Goal: Task Accomplishment & Management: Manage account settings

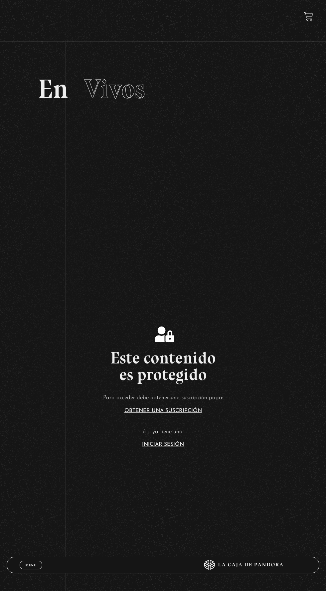
click at [167, 447] on link "Iniciar Sesión" at bounding box center [163, 444] width 42 height 5
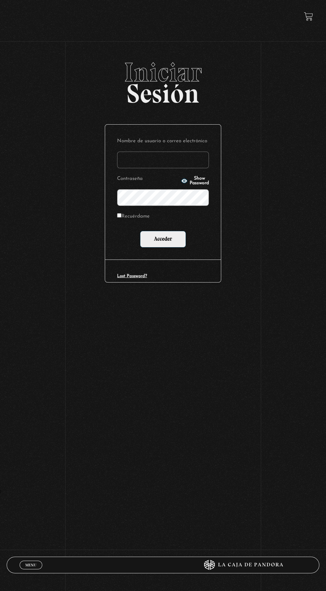
click at [178, 161] on input "Nombre de usuario o correo electrónico" at bounding box center [163, 160] width 92 height 17
type input "[EMAIL_ADDRESS][DOMAIN_NAME]"
click at [140, 231] on input "Acceder" at bounding box center [163, 239] width 46 height 17
click at [171, 241] on input "Acceder" at bounding box center [163, 239] width 46 height 17
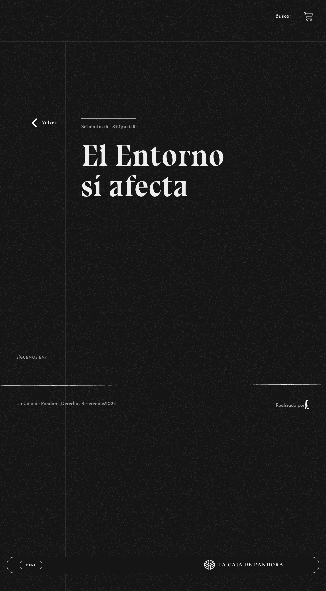
click at [162, 199] on h2 "El Entorno sí afecta" at bounding box center [163, 170] width 163 height 61
